Goal: Go to known website: Go to known website

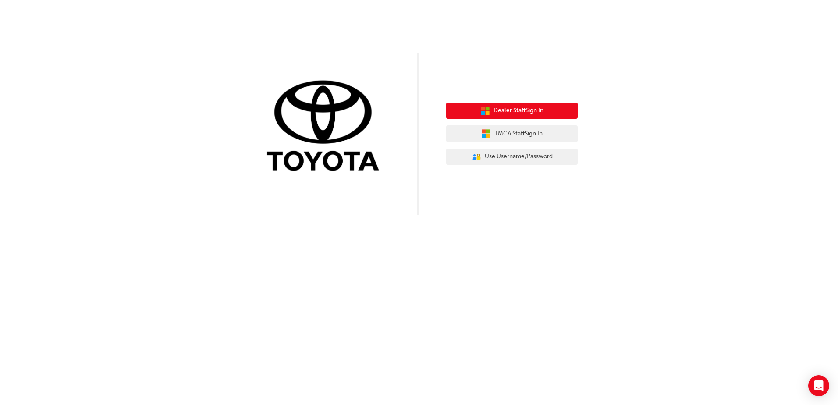
click at [506, 109] on span "Dealer Staff Sign In" at bounding box center [518, 111] width 50 height 10
click at [505, 109] on span "Dealer Staff Sign In" at bounding box center [518, 111] width 50 height 10
click at [503, 108] on span "Dealer Staff Sign In" at bounding box center [518, 111] width 50 height 10
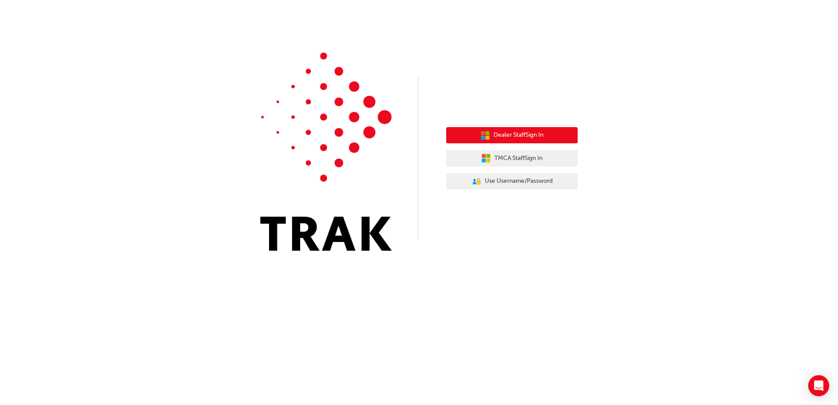
click at [508, 137] on span "Dealer Staff Sign In" at bounding box center [518, 135] width 50 height 10
